Goal: Information Seeking & Learning: Learn about a topic

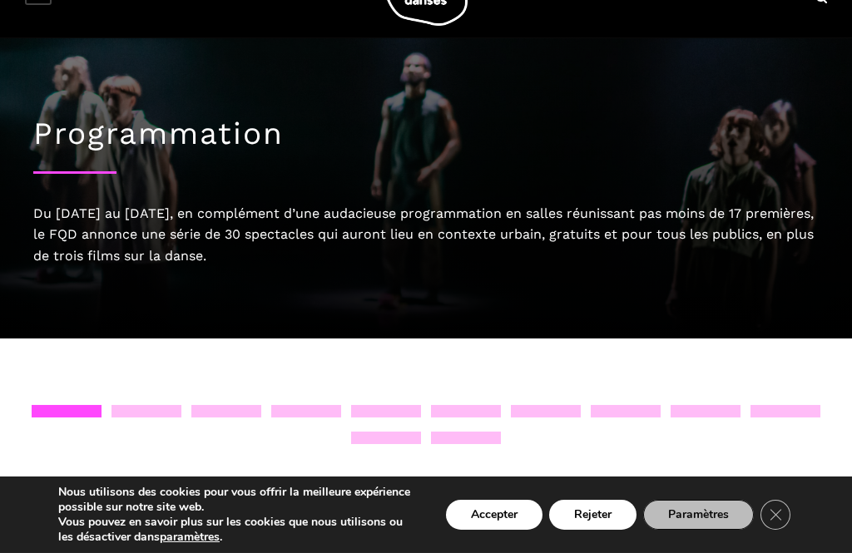
scroll to position [59, 0]
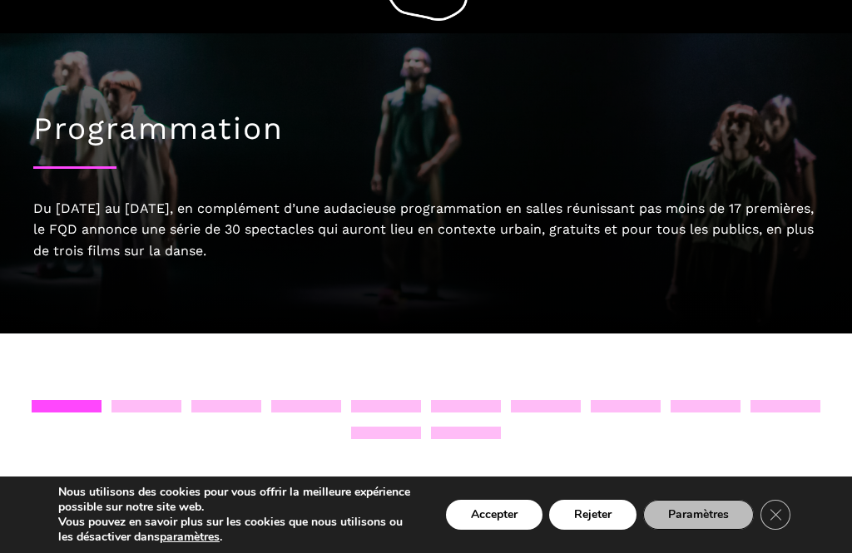
click at [145, 410] on div at bounding box center [147, 406] width 70 height 12
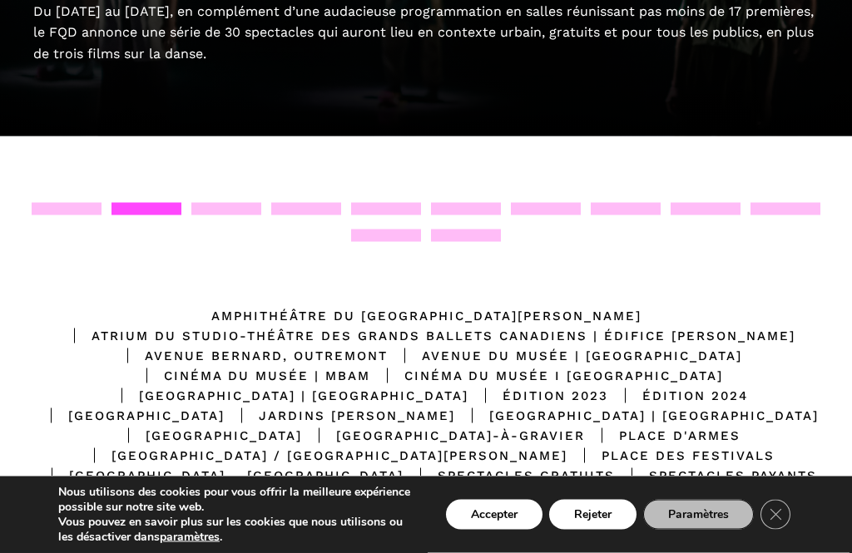
scroll to position [245, 0]
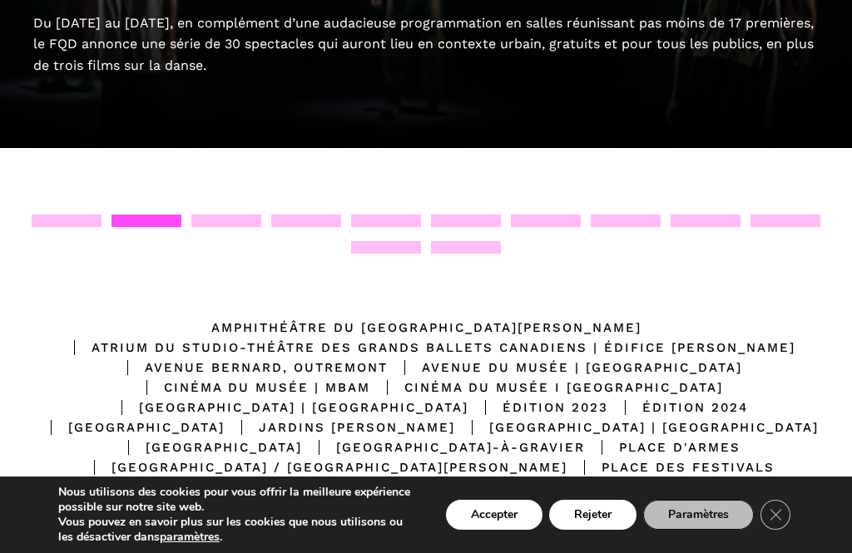
click at [782, 523] on icon "Close GDPR Cookie Banner" at bounding box center [776, 514] width 30 height 25
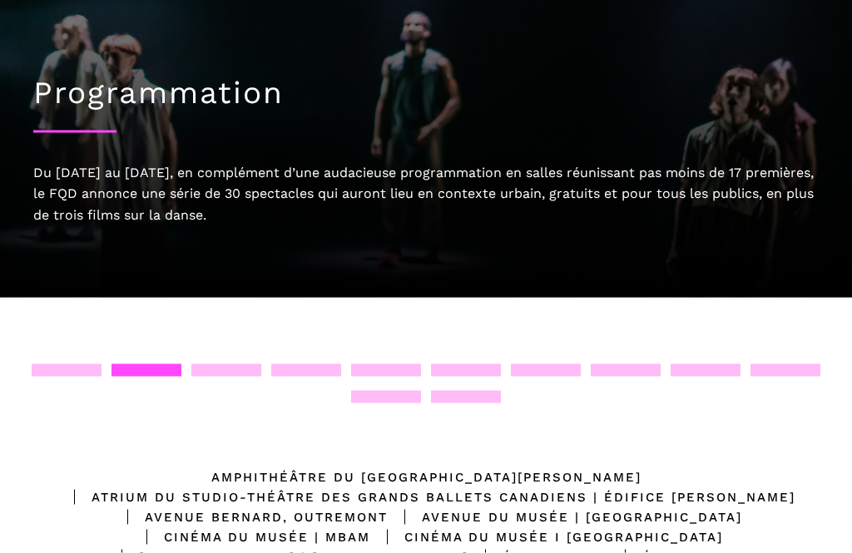
scroll to position [0, 0]
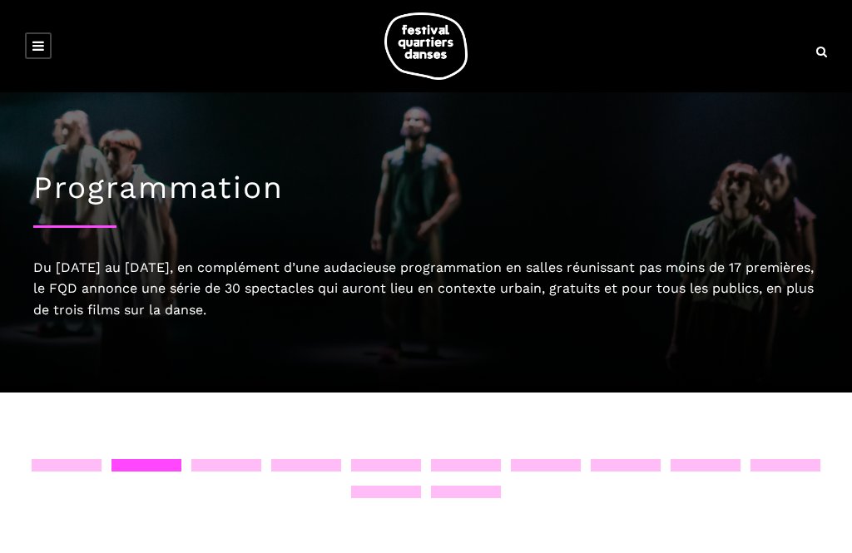
click at [51, 47] on link at bounding box center [38, 45] width 27 height 27
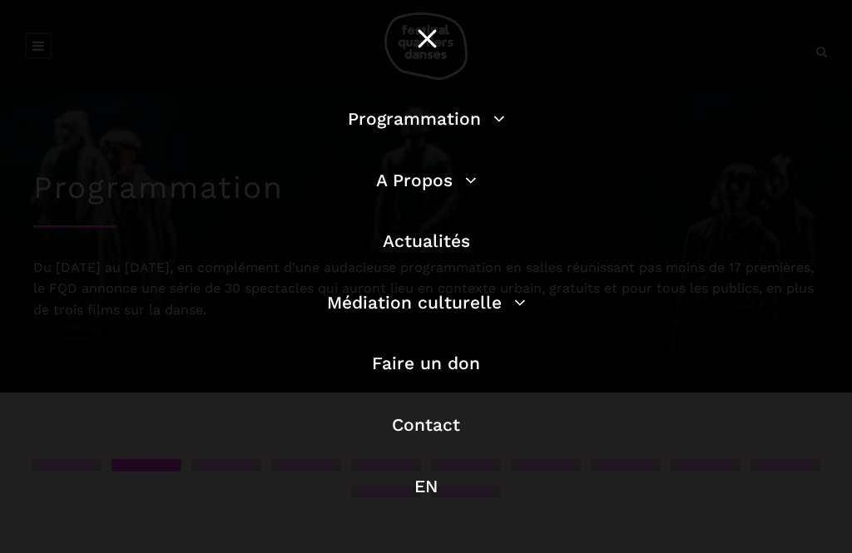
scroll to position [38, 0]
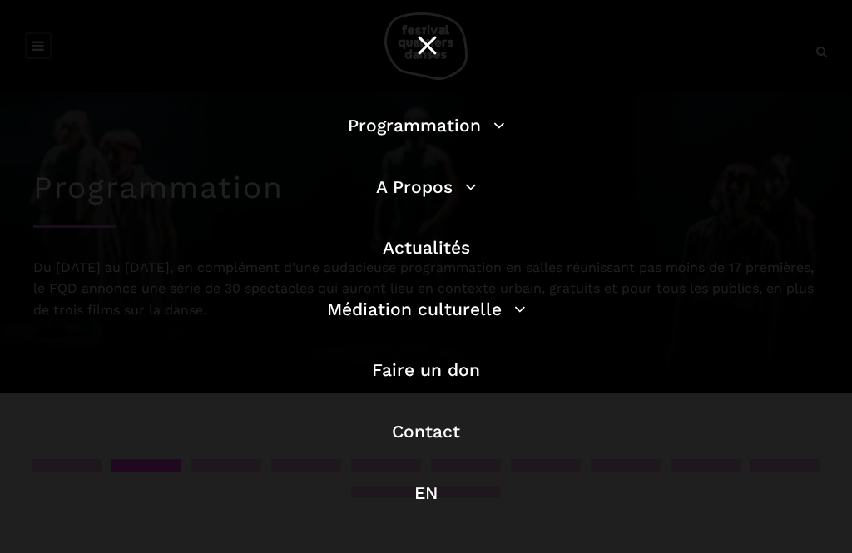
click at [502, 119] on link "Programmation" at bounding box center [426, 125] width 157 height 21
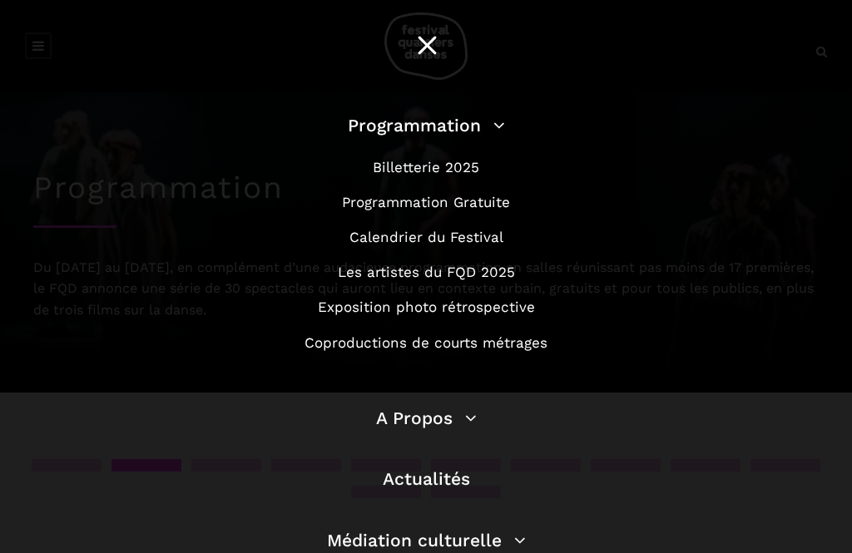
click at [497, 278] on link "Les artistes du FQD 2025" at bounding box center [426, 272] width 177 height 17
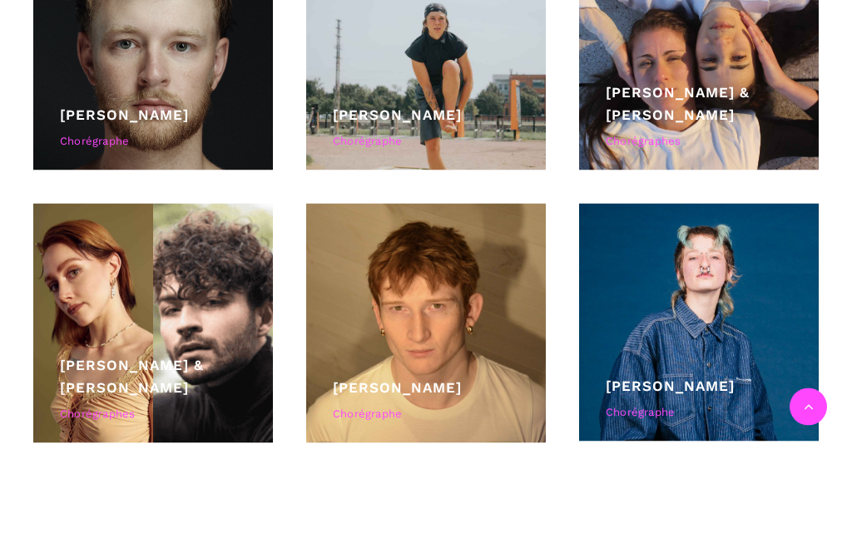
scroll to position [4317, 0]
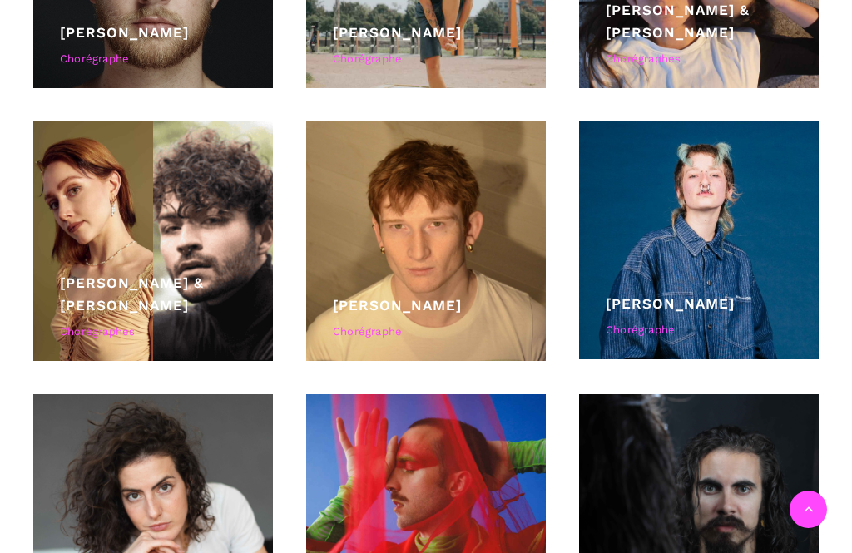
click at [104, 288] on link "[PERSON_NAME] & [PERSON_NAME]" at bounding box center [132, 294] width 144 height 39
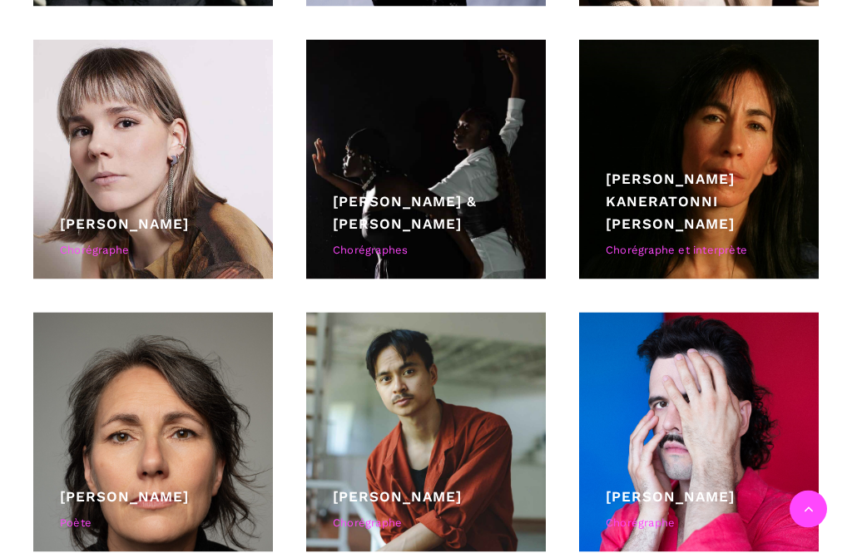
scroll to position [3580, 0]
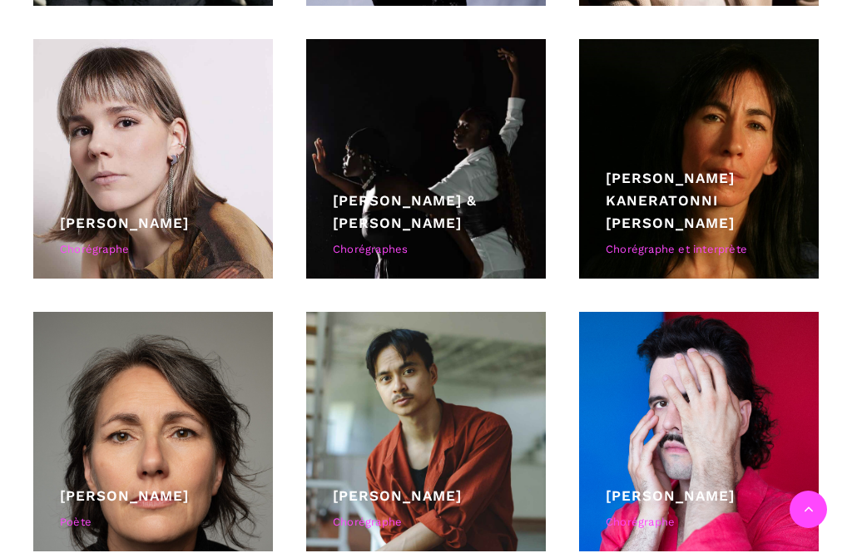
click at [88, 220] on link "[PERSON_NAME]" at bounding box center [124, 223] width 129 height 17
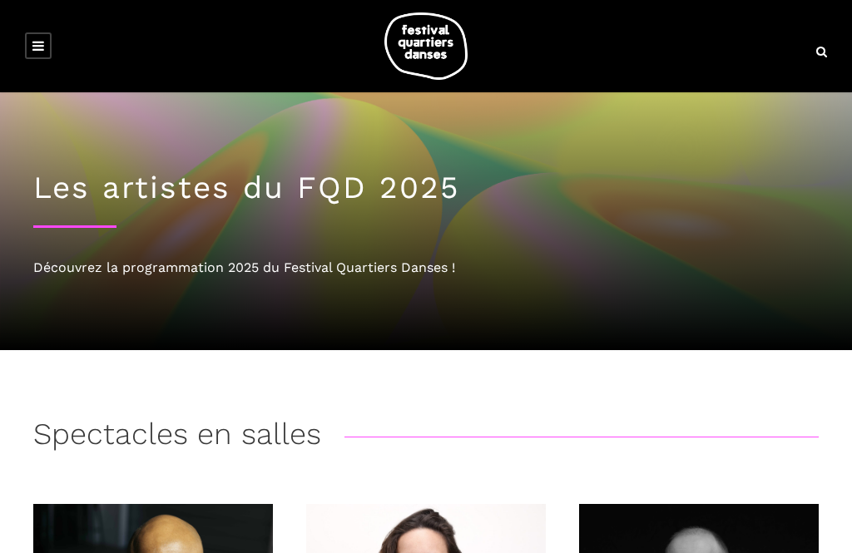
click at [47, 6] on div at bounding box center [426, 46] width 852 height 92
